Goal: Transaction & Acquisition: Subscribe to service/newsletter

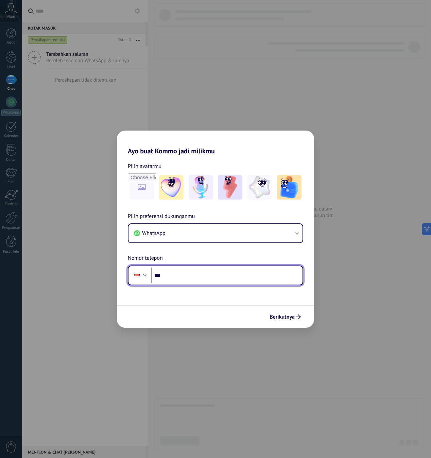
click at [199, 271] on input "***" at bounding box center [227, 275] width 152 height 16
click at [199, 272] on input "***" at bounding box center [227, 275] width 152 height 16
click at [199, 278] on input "***" at bounding box center [227, 275] width 152 height 16
type input "**********"
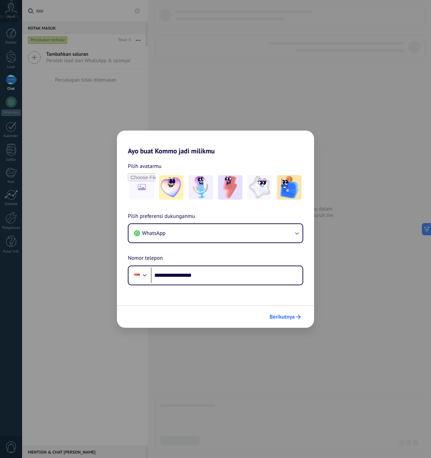
click at [285, 318] on span "Berikutnya" at bounding box center [281, 316] width 25 height 5
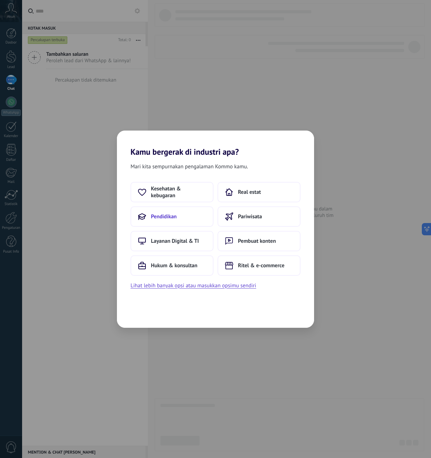
click at [199, 223] on button "Pendidikan" at bounding box center [171, 216] width 83 height 20
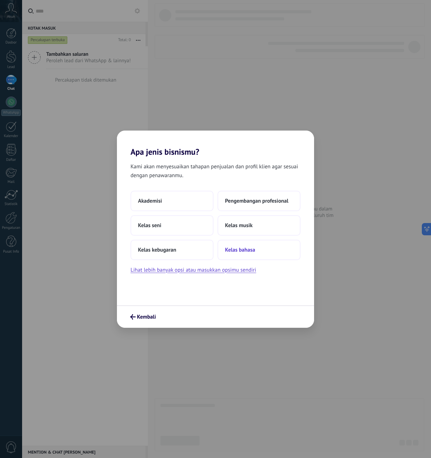
click at [250, 248] on span "Kelas bahasa" at bounding box center [240, 249] width 30 height 7
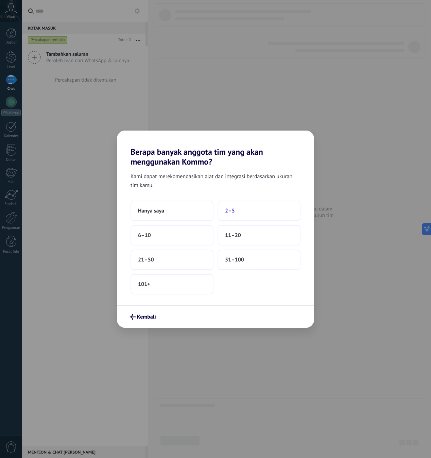
click at [261, 211] on button "2–5" at bounding box center [258, 210] width 83 height 20
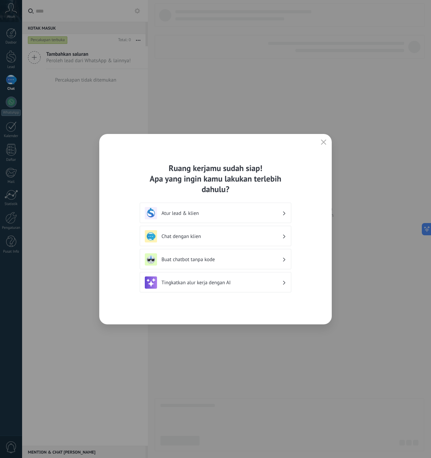
click at [206, 238] on h3 "Chat dengan klien" at bounding box center [221, 236] width 121 height 6
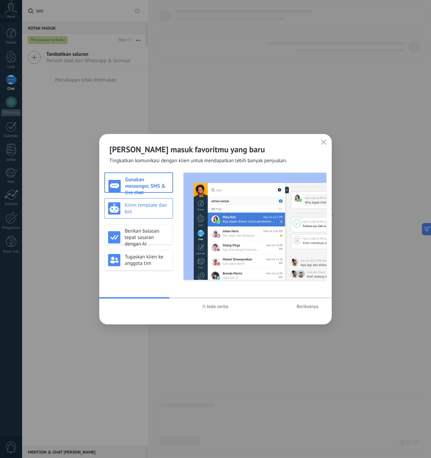
click at [154, 201] on div "Kirim template dan bot" at bounding box center [138, 208] width 69 height 20
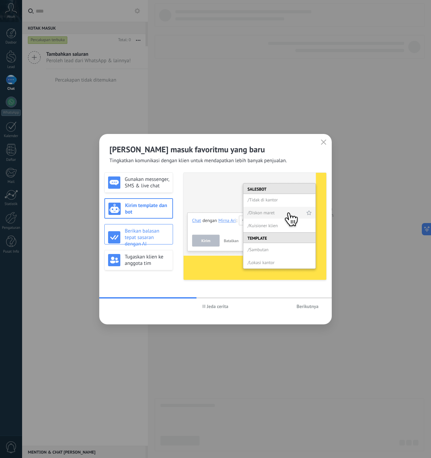
click at [156, 239] on h3 "Berikan balasan tepat sasaran dengan AI" at bounding box center [147, 237] width 45 height 19
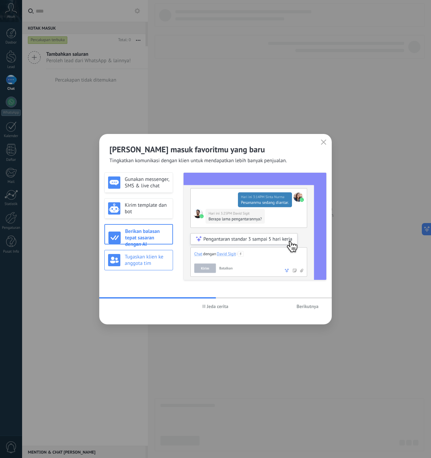
click at [156, 259] on h3 "Tugaskan klien ke anggota tim" at bounding box center [147, 259] width 45 height 13
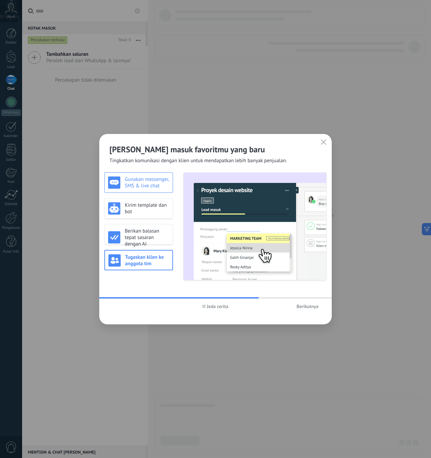
click at [162, 186] on h3 "Gunakan messenger, SMS & live chat" at bounding box center [147, 182] width 45 height 13
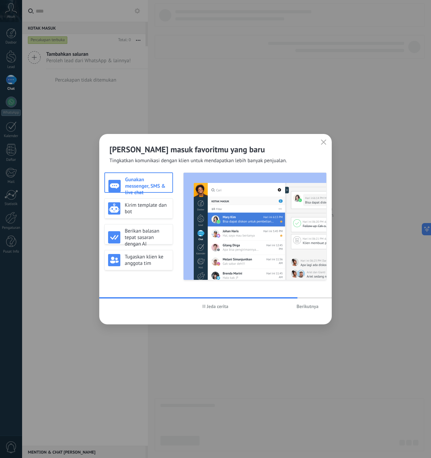
click at [301, 308] on span "Berikutnya" at bounding box center [307, 306] width 22 height 5
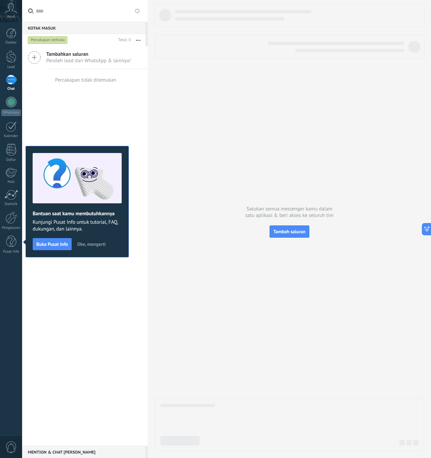
click at [96, 237] on div "Bantuan saat kamu membutuhkannya Kunjungi Pusat Info untuk tutorial, FAQ, dukun…" at bounding box center [76, 201] width 103 height 111
click at [95, 246] on span "Oke, mengerti" at bounding box center [91, 244] width 29 height 5
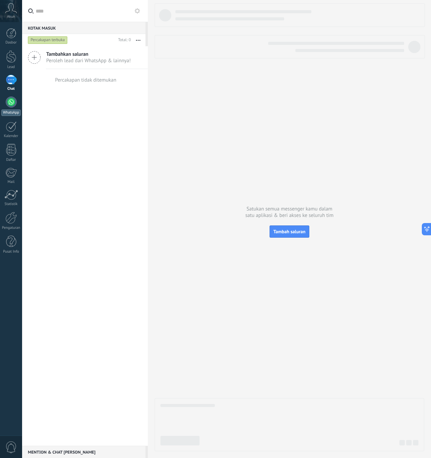
click at [10, 102] on div at bounding box center [11, 101] width 11 height 11
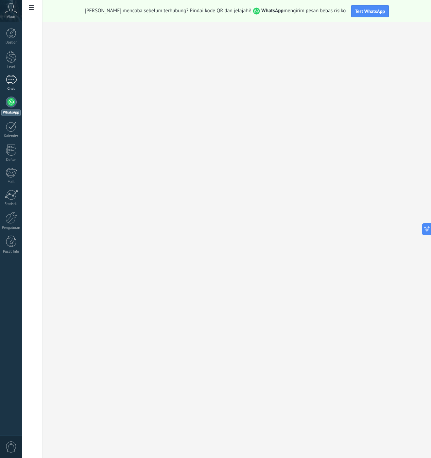
click at [16, 81] on div at bounding box center [11, 80] width 11 height 10
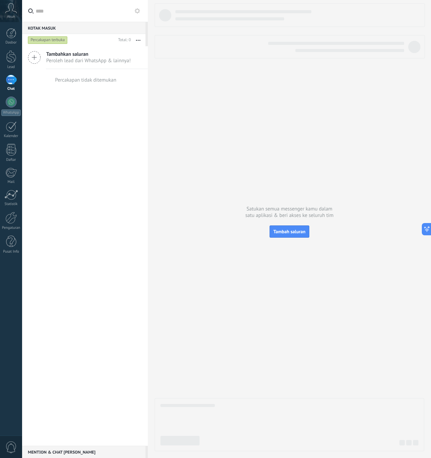
click at [35, 60] on icon at bounding box center [34, 57] width 13 height 13
click at [298, 231] on span "Tambah saluran" at bounding box center [289, 231] width 32 height 6
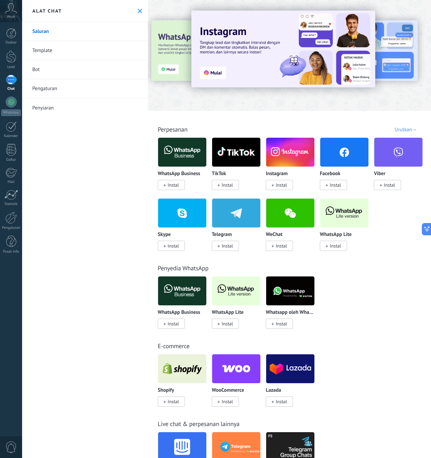
click at [173, 185] on span "Instal" at bounding box center [172, 185] width 11 height 6
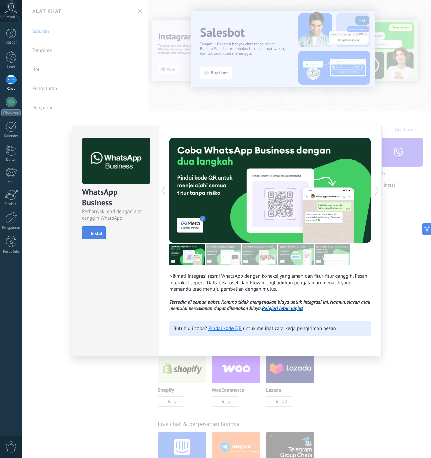
click at [97, 235] on span "Instal" at bounding box center [96, 233] width 11 height 5
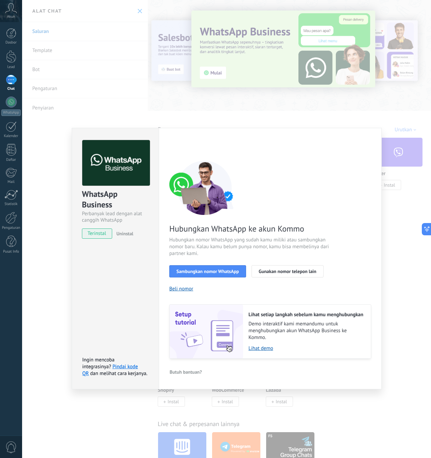
click at [191, 109] on div "WhatsApp Business Perbanyak lead dengan alat canggih WhatsApp terinstal Uninsta…" at bounding box center [226, 229] width 409 height 458
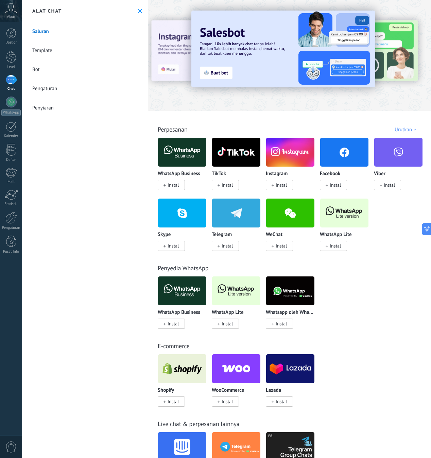
click at [197, 146] on img at bounding box center [182, 152] width 48 height 33
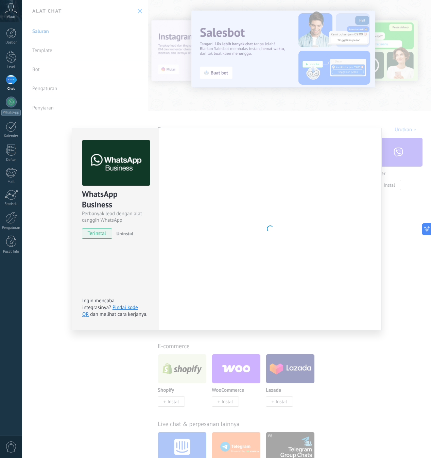
click at [192, 153] on div at bounding box center [270, 229] width 202 height 178
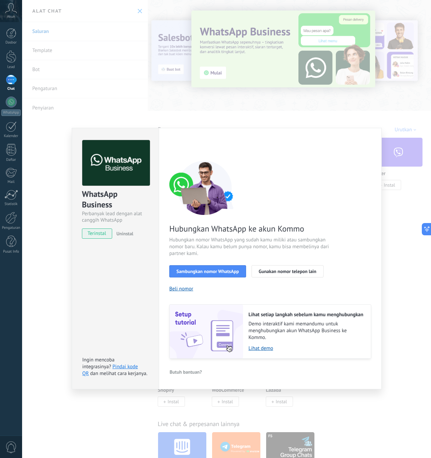
click at [201, 110] on div "WhatsApp Business Perbanyak lead dengan alat canggih WhatsApp terinstal Uninsta…" at bounding box center [226, 229] width 409 height 458
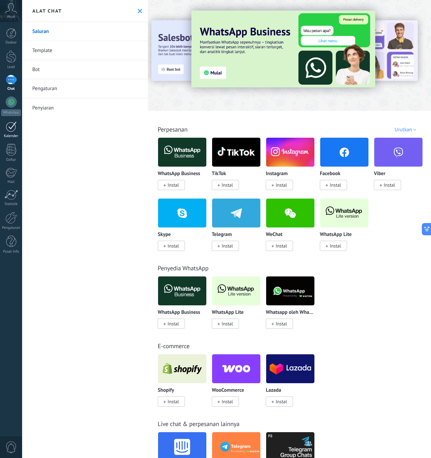
click at [16, 125] on div at bounding box center [11, 126] width 11 height 11
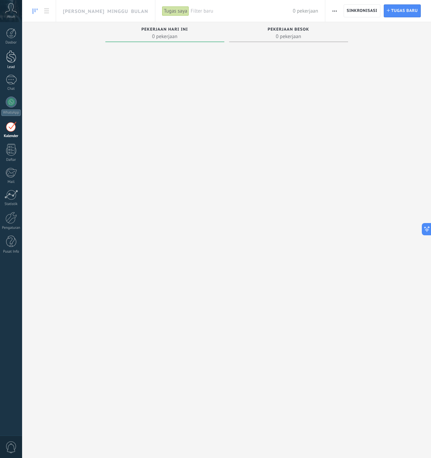
click at [10, 66] on div "Lead" at bounding box center [11, 67] width 20 height 4
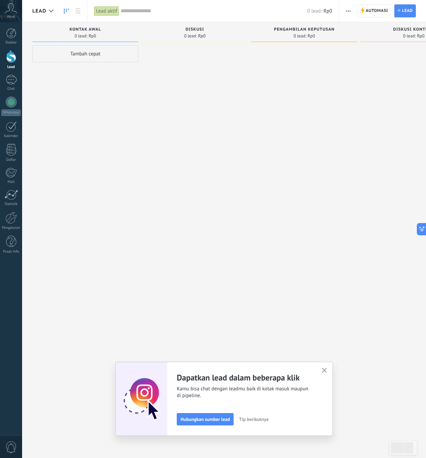
click at [193, 35] on span "0 lead:" at bounding box center [190, 36] width 13 height 4
click at [324, 373] on button "button" at bounding box center [324, 370] width 8 height 9
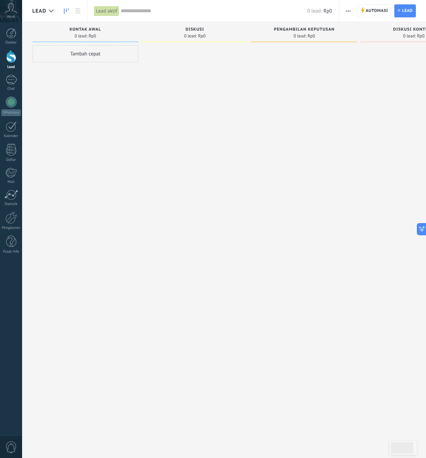
click at [79, 54] on div "Tambah cepat" at bounding box center [85, 53] width 106 height 17
click at [82, 56] on input "text" at bounding box center [84, 55] width 99 height 10
click at [59, 53] on input "text" at bounding box center [84, 55] width 99 height 10
click at [84, 87] on input "text" at bounding box center [84, 84] width 99 height 10
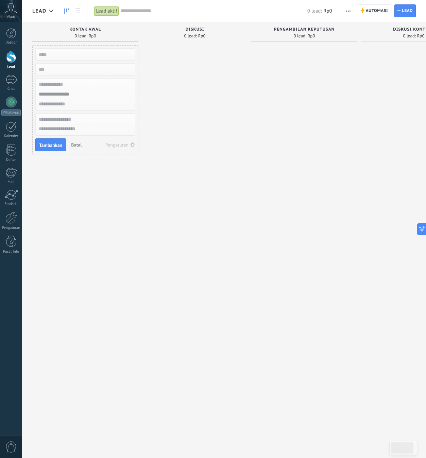
click at [85, 93] on input "text" at bounding box center [84, 94] width 99 height 10
click at [88, 207] on div "Tambah cepat Tambahkan Batal Pengaturan" at bounding box center [85, 229] width 106 height 369
click at [197, 29] on span "Diskusi" at bounding box center [194, 29] width 19 height 5
click at [74, 144] on span "Batal" at bounding box center [76, 145] width 11 height 6
click at [6, 29] on div at bounding box center [11, 33] width 10 height 10
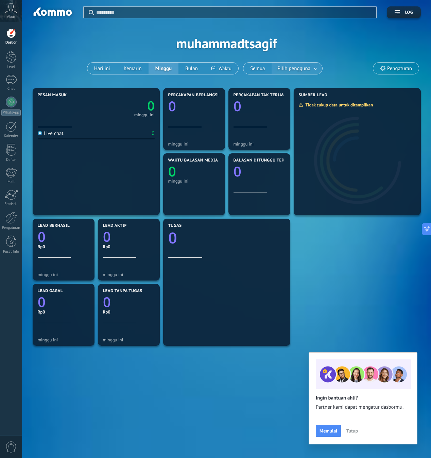
click at [291, 69] on span "Pilih pengguna" at bounding box center [294, 68] width 36 height 9
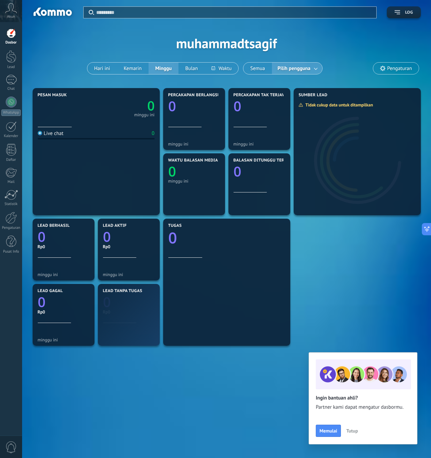
click at [413, 13] on button "Log" at bounding box center [404, 12] width 34 height 12
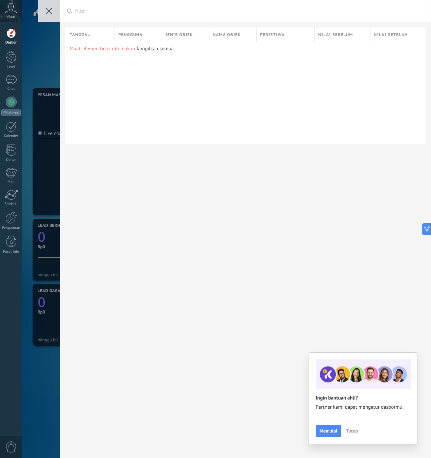
click at [51, 18] on button at bounding box center [49, 11] width 22 height 22
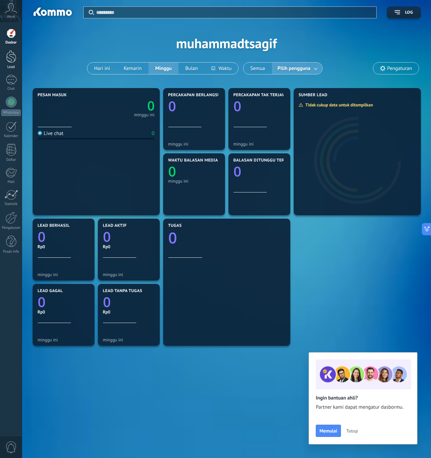
click at [5, 59] on link "Lead" at bounding box center [11, 59] width 22 height 19
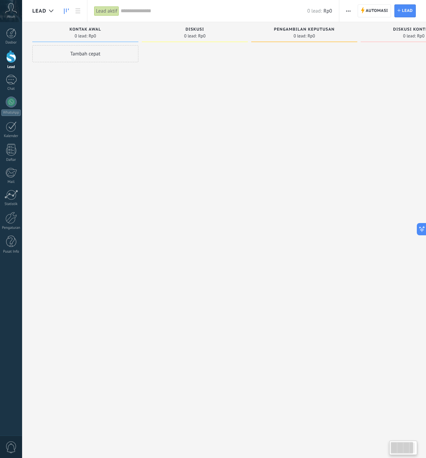
click at [144, 6] on div "0 lead: Rp0" at bounding box center [226, 11] width 211 height 22
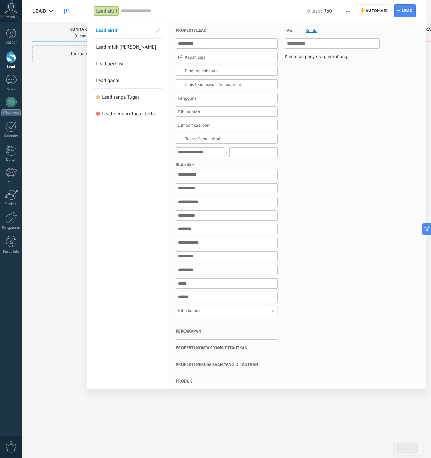
click at [143, 9] on input "text" at bounding box center [214, 10] width 186 height 7
click at [131, 117] on link "Lead dengan Tugas terlambat" at bounding box center [128, 113] width 64 height 16
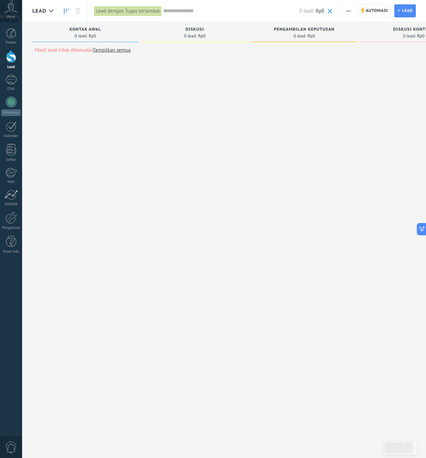
click at [137, 11] on div "Lead dengan Tugas terlambat" at bounding box center [127, 11] width 67 height 10
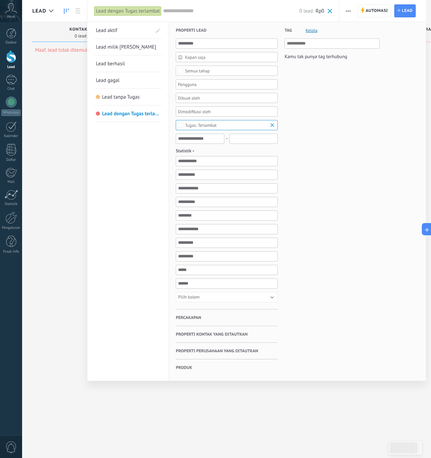
click at [155, 32] on span at bounding box center [158, 31] width 12 height 12
click at [137, 61] on link "Lead berhasil" at bounding box center [128, 63] width 64 height 16
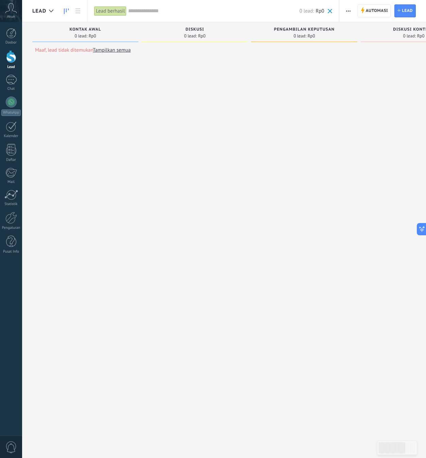
click at [109, 8] on div "Lead berhasil" at bounding box center [110, 11] width 32 height 10
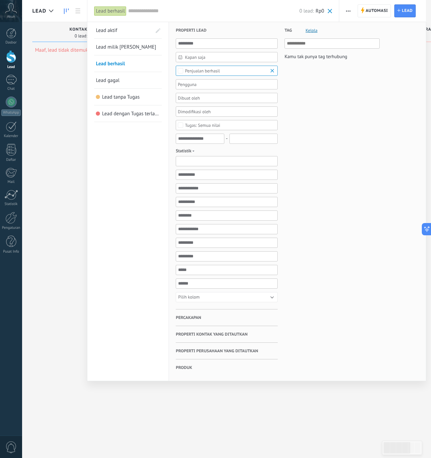
click at [231, 163] on input "text" at bounding box center [227, 161] width 102 height 10
click at [306, 158] on div "Tag [PERSON_NAME] tak punya tag terhubung" at bounding box center [329, 201] width 102 height 358
click at [140, 82] on link "Lead gagal" at bounding box center [128, 80] width 64 height 16
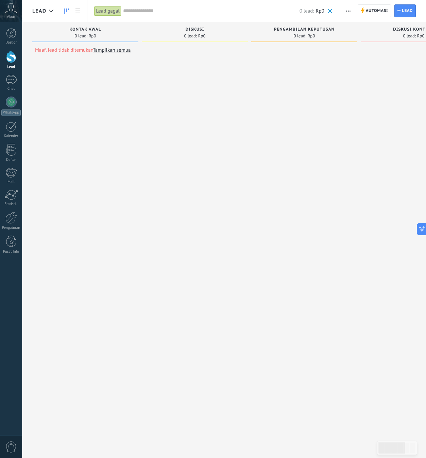
click at [119, 13] on div "Lead gagal" at bounding box center [107, 11] width 27 height 10
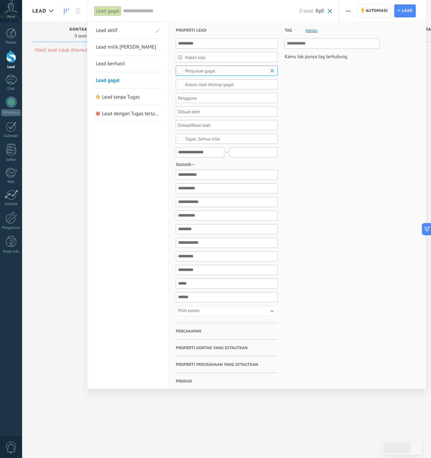
click at [117, 34] on link "Lead aktif" at bounding box center [124, 30] width 56 height 16
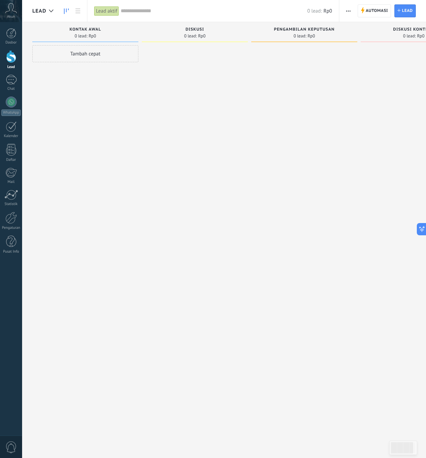
click at [112, 12] on div "Lead aktif" at bounding box center [106, 11] width 25 height 10
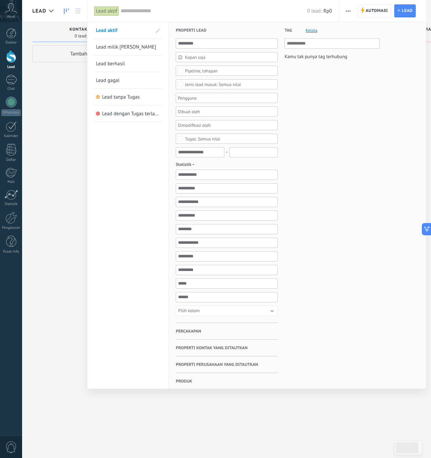
click at [118, 49] on span "Lead milik [PERSON_NAME]" at bounding box center [126, 47] width 60 height 6
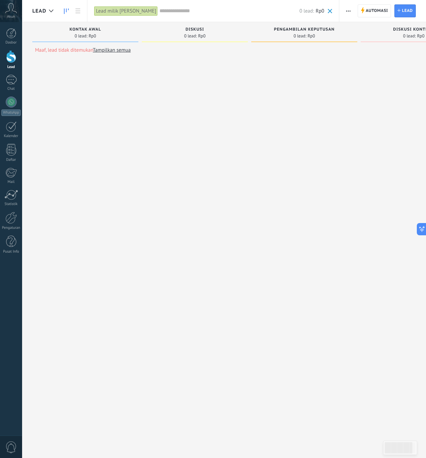
click at [124, 13] on div "Lead milik [PERSON_NAME]" at bounding box center [126, 11] width 64 height 10
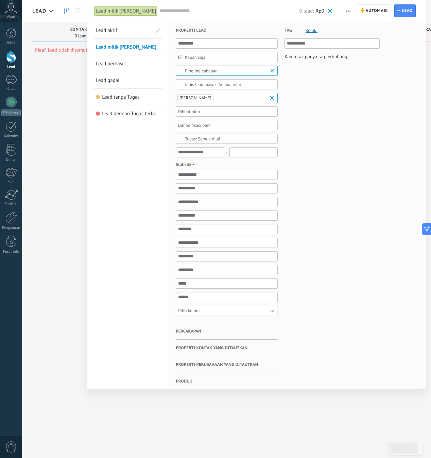
click at [216, 102] on div at bounding box center [224, 98] width 95 height 8
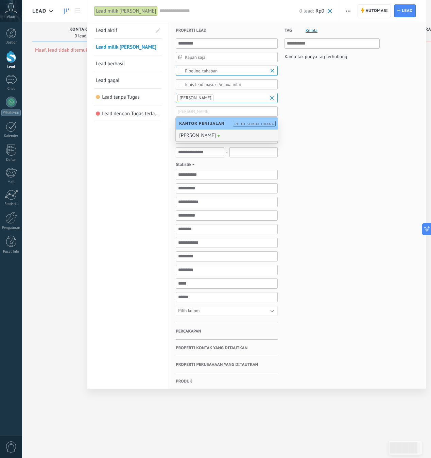
click at [321, 139] on div "Tag [PERSON_NAME] tak punya tag terhubung" at bounding box center [329, 208] width 102 height 372
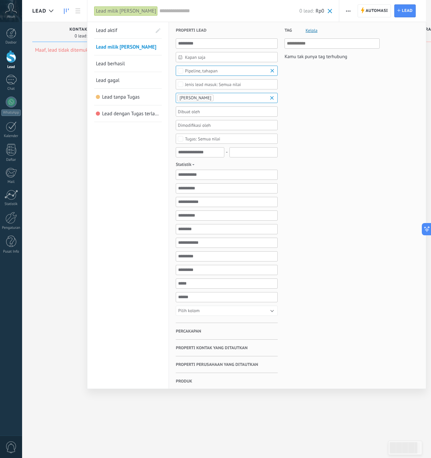
click at [239, 102] on div at bounding box center [224, 98] width 95 height 8
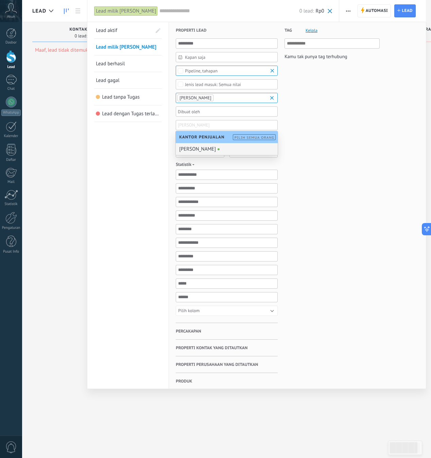
click at [250, 146] on div "[PERSON_NAME]" at bounding box center [227, 149] width 102 height 12
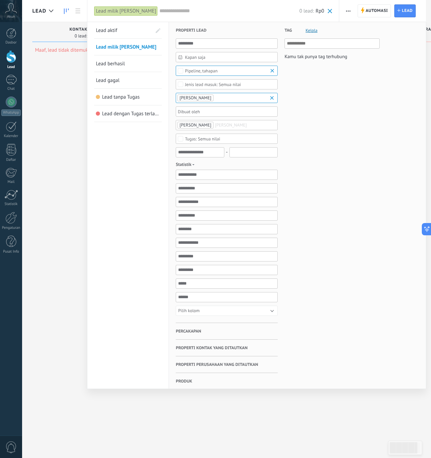
click at [250, 102] on div at bounding box center [224, 98] width 95 height 8
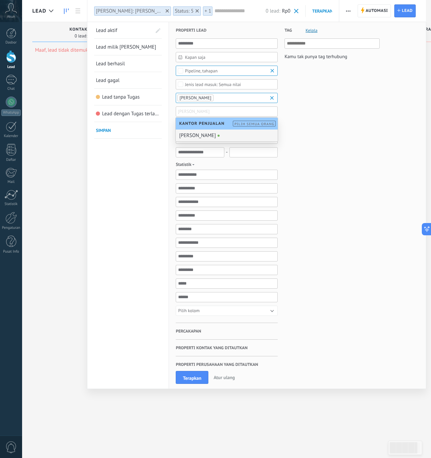
click at [230, 135] on div "[PERSON_NAME]" at bounding box center [227, 135] width 102 height 12
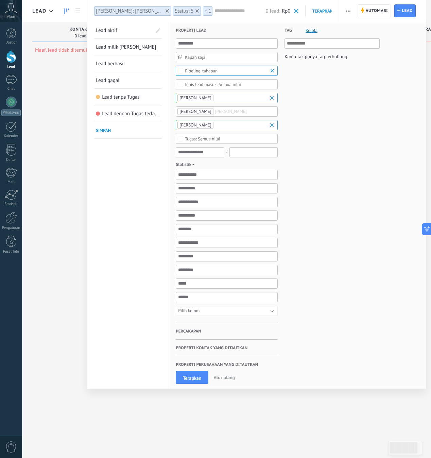
click at [249, 141] on div "Semua nilai" at bounding box center [227, 139] width 102 height 10
click at [355, 155] on div "Tag [PERSON_NAME] tak punya tag terhubung" at bounding box center [329, 208] width 102 height 372
click at [241, 151] on input "text" at bounding box center [253, 152] width 48 height 10
click at [221, 154] on input "text" at bounding box center [200, 152] width 48 height 10
click at [226, 309] on button "Pilih kolom" at bounding box center [227, 310] width 102 height 10
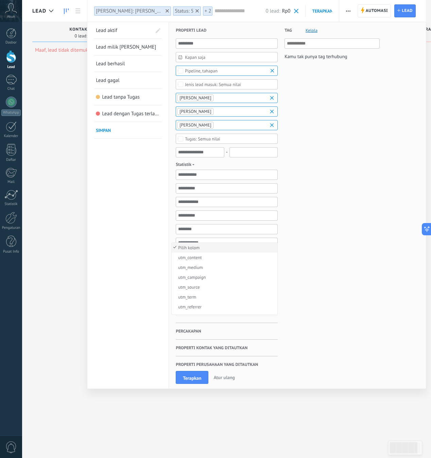
click at [317, 257] on div "Tag [PERSON_NAME] tak punya tag terhubung" at bounding box center [329, 208] width 102 height 372
click at [219, 327] on h3 "Percakapan" at bounding box center [227, 331] width 102 height 16
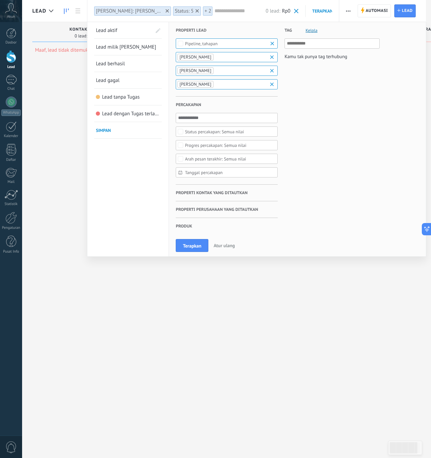
click at [199, 189] on span "Properti kontak yang ditautkan" at bounding box center [212, 192] width 72 height 17
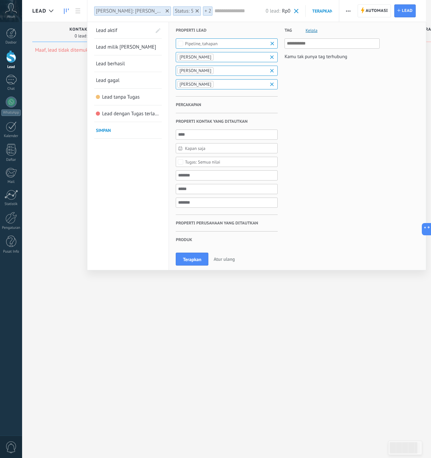
click at [63, 62] on div at bounding box center [215, 229] width 431 height 458
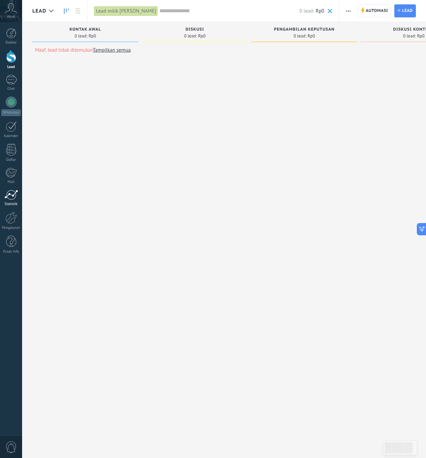
click at [8, 199] on div at bounding box center [11, 195] width 14 height 10
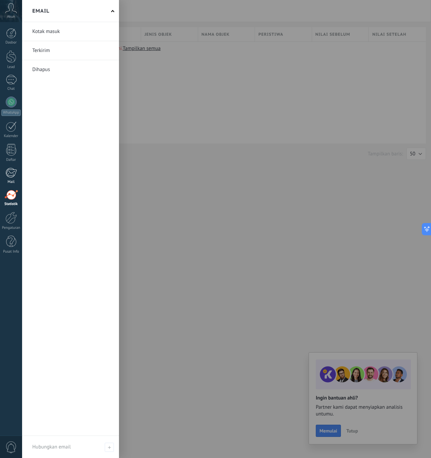
click at [9, 170] on div at bounding box center [10, 172] width 11 height 10
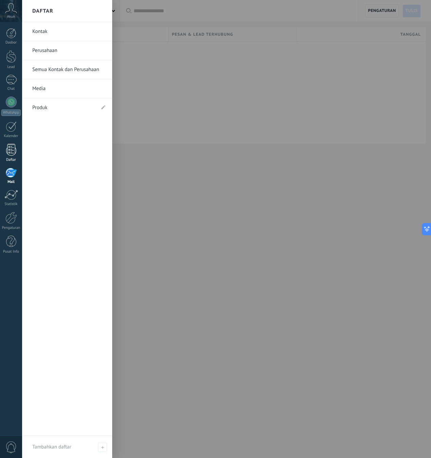
click at [18, 150] on link "Daftar" at bounding box center [11, 153] width 22 height 18
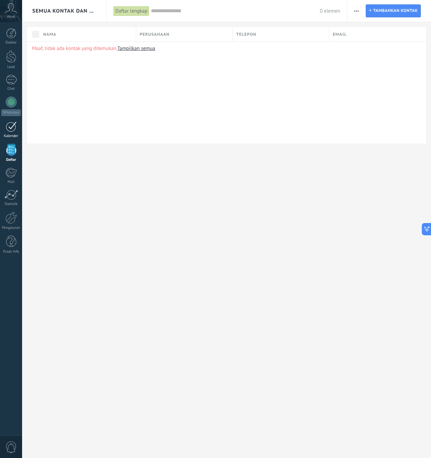
click at [12, 131] on div at bounding box center [11, 126] width 11 height 11
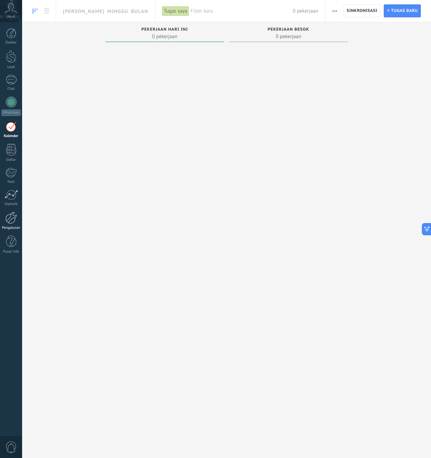
click at [17, 216] on link "Pengaturan" at bounding box center [11, 221] width 22 height 18
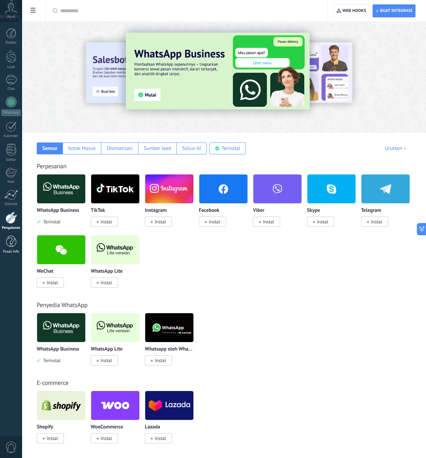
click at [5, 243] on link "Pusat Info" at bounding box center [11, 244] width 22 height 18
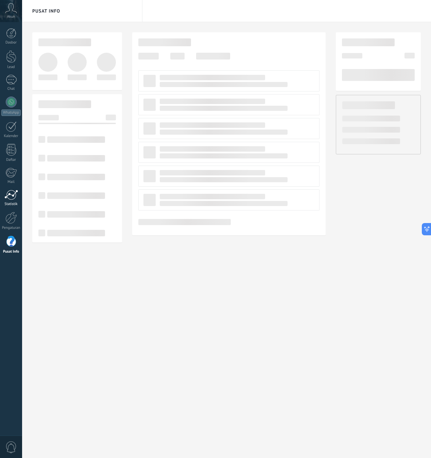
click at [15, 203] on div "Statistik" at bounding box center [11, 204] width 20 height 4
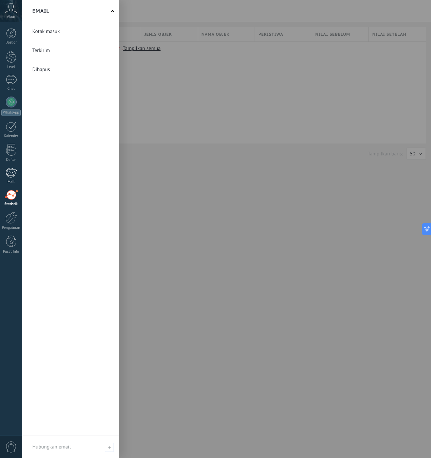
click at [13, 169] on div at bounding box center [10, 172] width 11 height 10
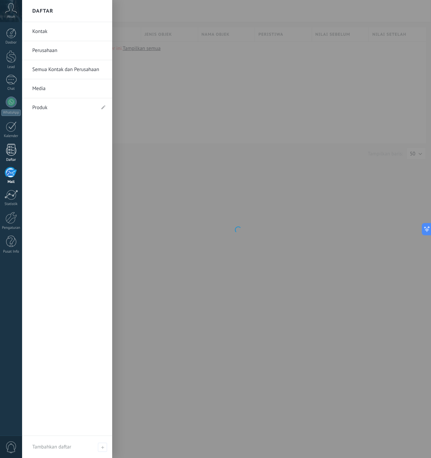
click at [10, 148] on div at bounding box center [11, 150] width 10 height 12
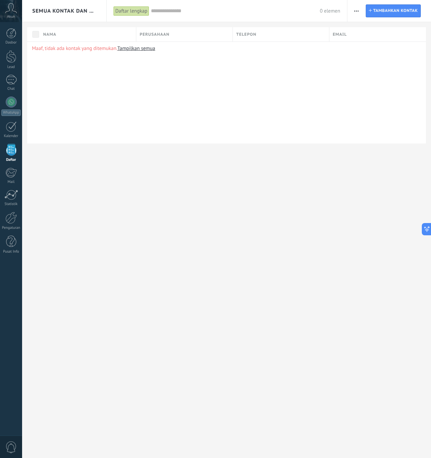
click at [17, 118] on div "Dasbor Lead Chat WhatsApp Pelanggan" at bounding box center [11, 144] width 22 height 232
click at [15, 122] on div at bounding box center [11, 126] width 11 height 11
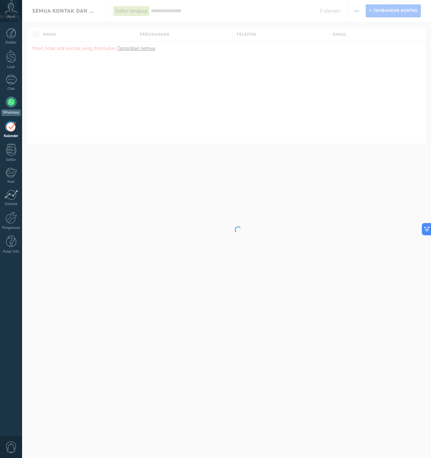
click at [12, 104] on div at bounding box center [11, 101] width 11 height 11
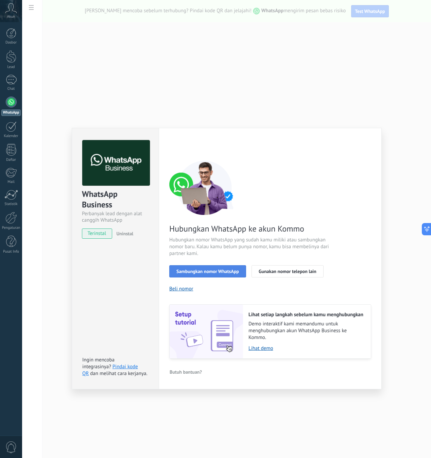
click at [236, 269] on span "Sambungkan nomor WhatsApp" at bounding box center [207, 271] width 63 height 5
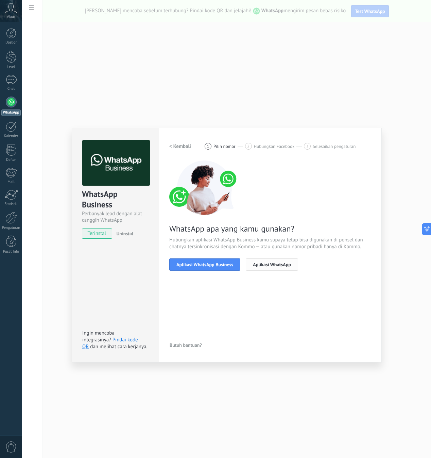
click at [281, 267] on button "Aplikasi WhatsApp" at bounding box center [272, 264] width 52 height 12
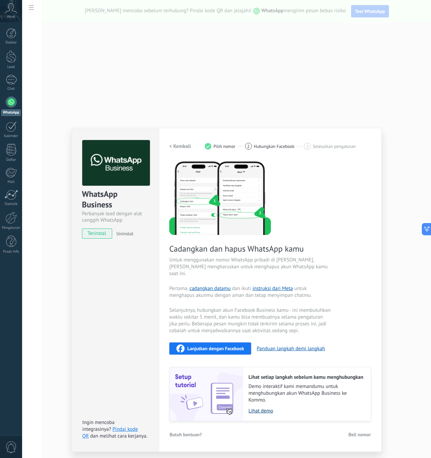
click at [254, 407] on link "Lihat demo" at bounding box center [305, 410] width 115 height 6
click at [157, 105] on div "WhatsApp Business Perbanyak lead dengan alat canggih WhatsApp terinstal Uninsta…" at bounding box center [226, 229] width 409 height 458
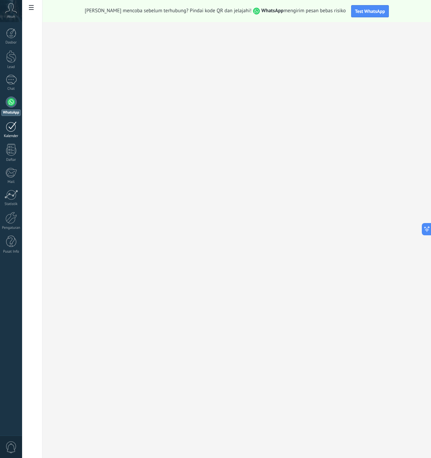
click at [18, 128] on link "Kalender" at bounding box center [11, 129] width 22 height 17
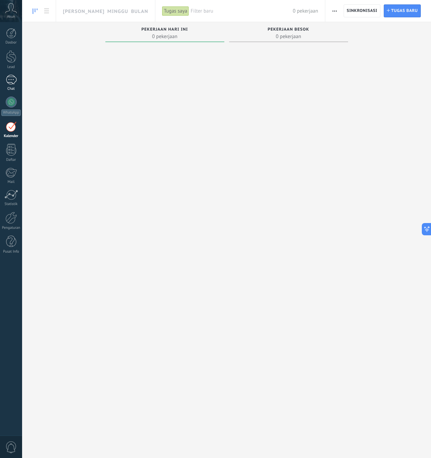
click at [15, 87] on div "Chat" at bounding box center [11, 89] width 20 height 4
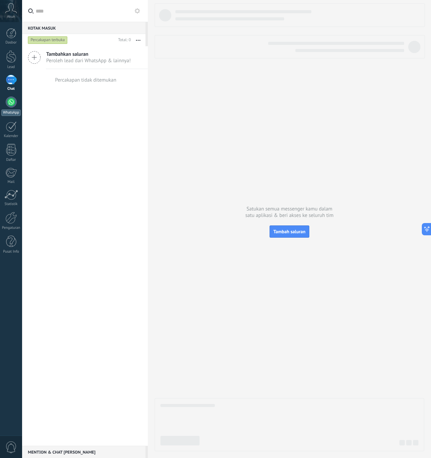
click at [12, 102] on div at bounding box center [11, 101] width 11 height 11
